Goal: Use online tool/utility

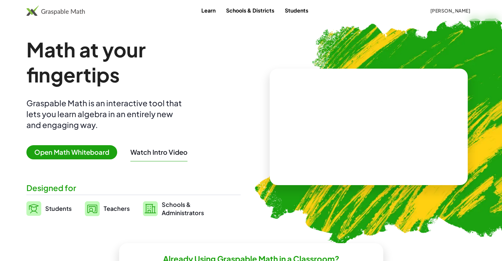
click at [84, 152] on span "Open Math Whiteboard" at bounding box center [71, 152] width 91 height 14
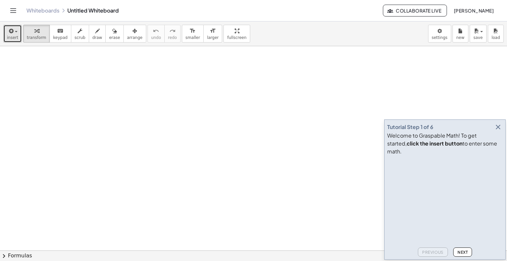
click at [8, 31] on icon "button" at bounding box center [11, 31] width 6 height 8
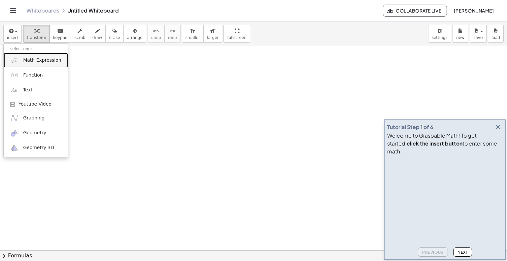
click at [24, 60] on span "Math Expression" at bounding box center [42, 60] width 38 height 7
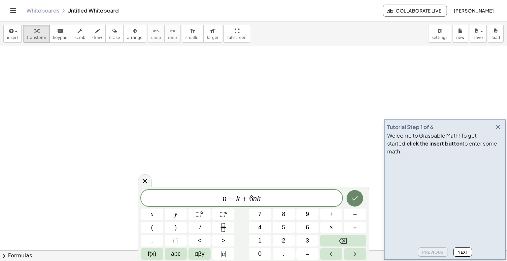
click at [354, 203] on button "Done" at bounding box center [354, 198] width 16 height 16
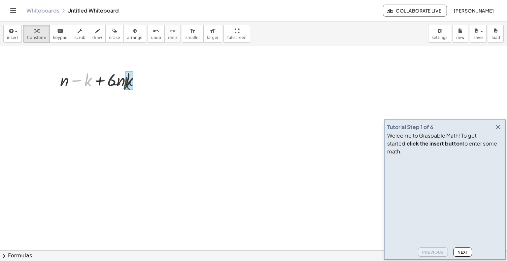
drag, startPoint x: 83, startPoint y: 80, endPoint x: 126, endPoint y: 82, distance: 43.3
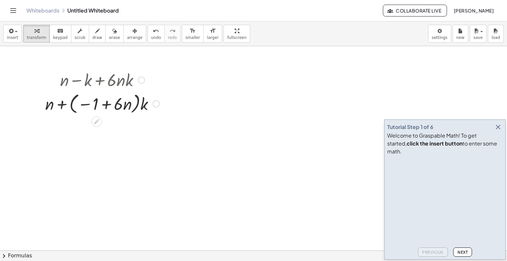
click at [105, 109] on div at bounding box center [102, 103] width 121 height 25
drag, startPoint x: 120, startPoint y: 106, endPoint x: 86, endPoint y: 104, distance: 34.7
click at [86, 104] on div at bounding box center [102, 103] width 121 height 25
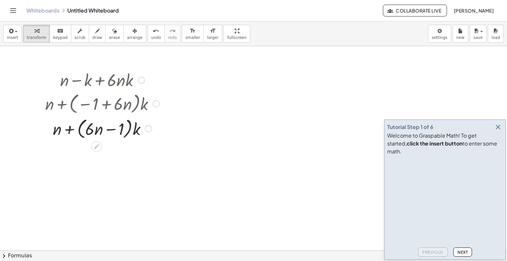
click at [112, 129] on div at bounding box center [102, 127] width 121 height 25
drag, startPoint x: 124, startPoint y: 129, endPoint x: 115, endPoint y: 131, distance: 9.0
click at [115, 131] on div at bounding box center [102, 127] width 121 height 25
drag, startPoint x: 52, startPoint y: 130, endPoint x: 83, endPoint y: 131, distance: 31.7
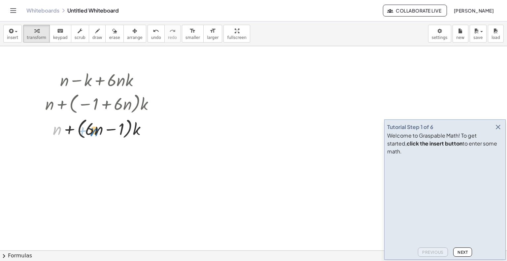
click at [83, 131] on div at bounding box center [102, 127] width 121 height 25
